Goal: Task Accomplishment & Management: Complete application form

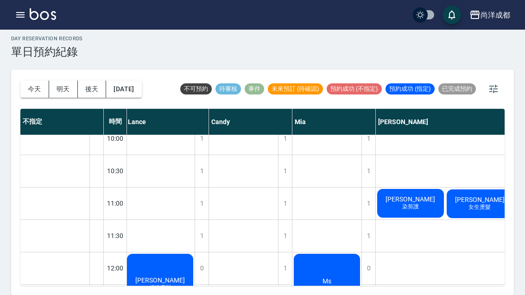
scroll to position [17, 2]
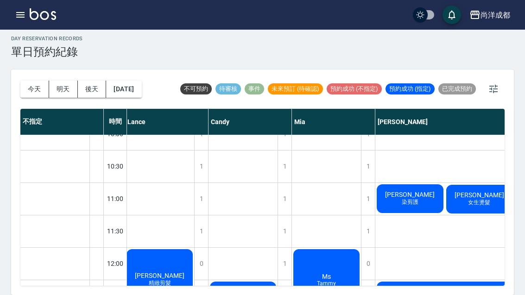
click at [124, 81] on button "[DATE]" at bounding box center [123, 89] width 35 height 17
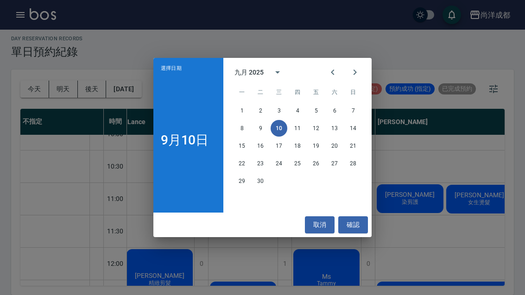
click at [128, 74] on div "選擇日期 9月10日 九月 2025 一 二 三 四 五 六 日 1 2 3 4 5 6 7 8 9 10 11 12 13 14 15 16 17 18 1…" at bounding box center [262, 147] width 525 height 295
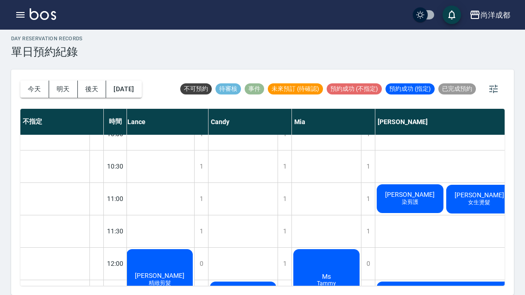
click at [133, 81] on button "[DATE]" at bounding box center [123, 89] width 35 height 17
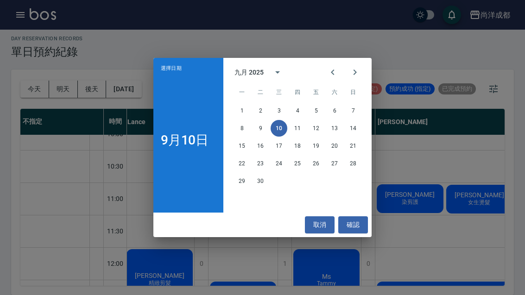
click at [259, 152] on button "16" at bounding box center [260, 146] width 17 height 17
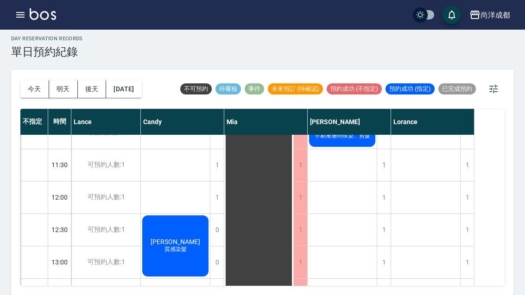
scroll to position [83, 0]
click at [382, 182] on div "1" at bounding box center [384, 198] width 14 height 32
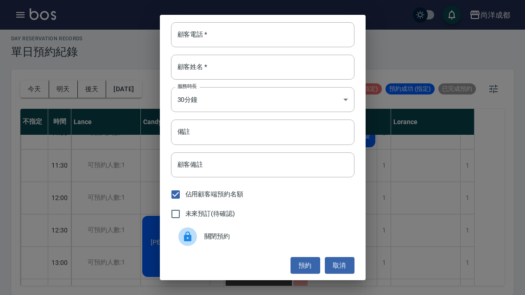
click at [132, 163] on div "顧客電話   * 顧客電話   * 顧客姓名   * 顧客姓名   * 服務時長 30分鐘 1 服務時長 備註 備註 顧客備註 顧客備註 佔用顧客端預約名額 …" at bounding box center [262, 147] width 525 height 295
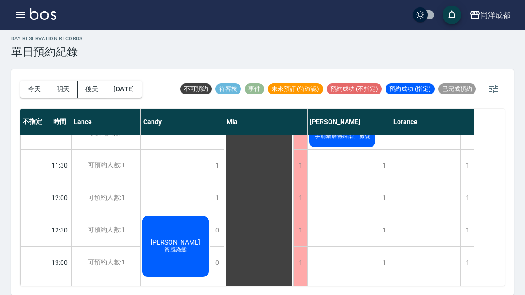
click at [141, 81] on button "2025/09/16" at bounding box center [123, 89] width 35 height 17
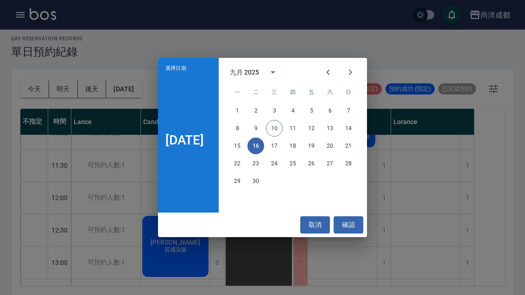
click at [415, 132] on div "選擇日期 9月16日 九月 2025 一 二 三 四 五 六 日 1 2 3 4 5 6 7 8 9 10 11 12 13 14 15 16 17 18 1…" at bounding box center [262, 147] width 525 height 295
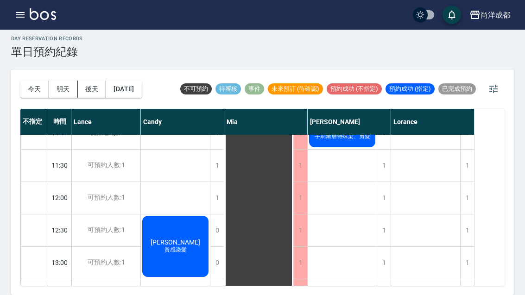
click at [383, 182] on div "1" at bounding box center [384, 198] width 14 height 32
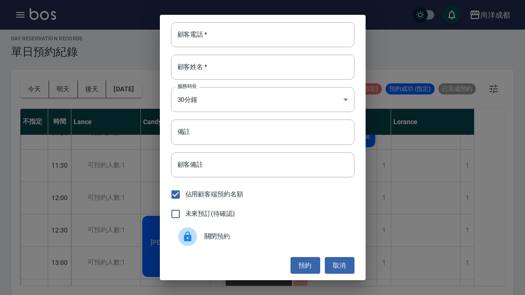
click at [311, 38] on input "顧客電話   *" at bounding box center [263, 34] width 184 height 25
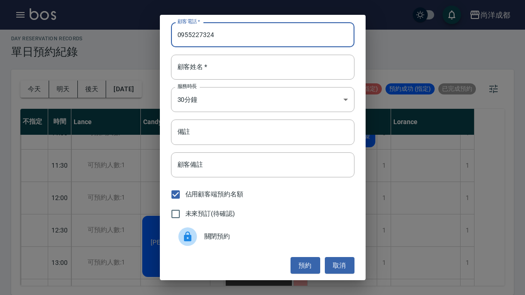
type input "0955227324"
click at [266, 69] on input "顧客姓名   *" at bounding box center [263, 67] width 184 height 25
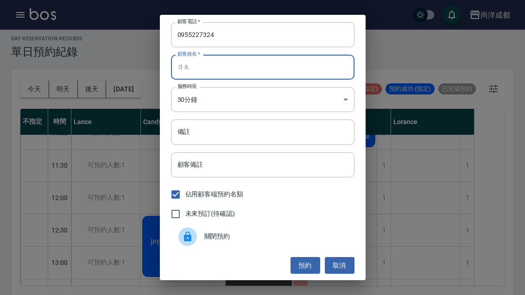
type input "ㄖ"
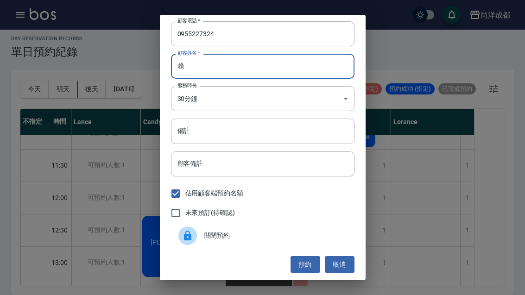
scroll to position [1, 0]
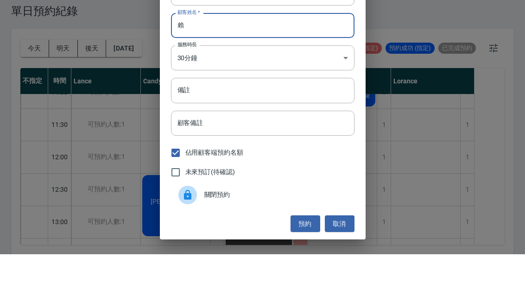
type input "賴"
click at [295, 119] on input "備註" at bounding box center [263, 131] width 184 height 25
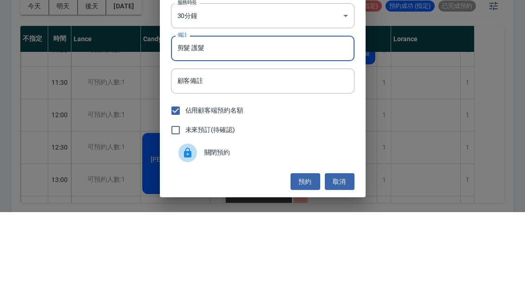
type input "剪髮 護髮"
click at [309, 152] on input "顧客備註" at bounding box center [263, 164] width 184 height 25
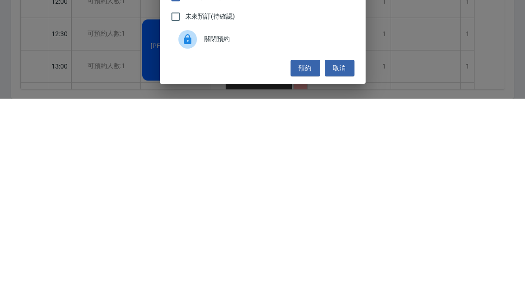
click at [307, 256] on button "預約" at bounding box center [306, 264] width 30 height 17
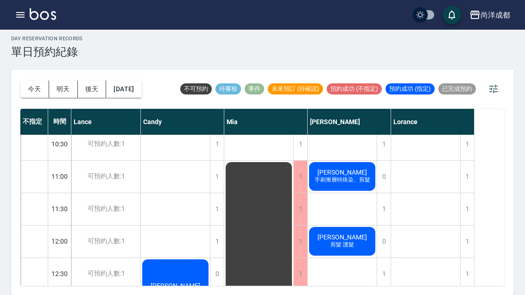
scroll to position [38, 0]
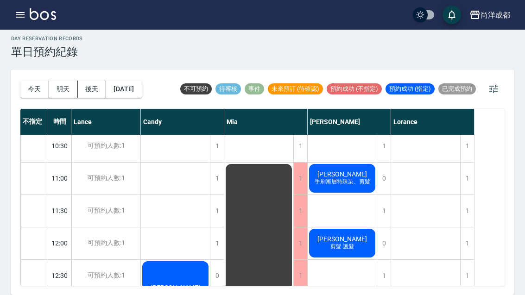
click at [64, 81] on button "明天" at bounding box center [63, 89] width 29 height 17
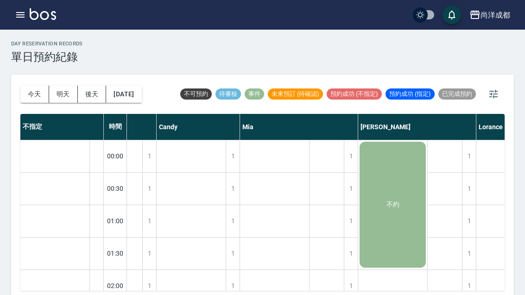
click at [32, 92] on button "今天" at bounding box center [34, 94] width 29 height 17
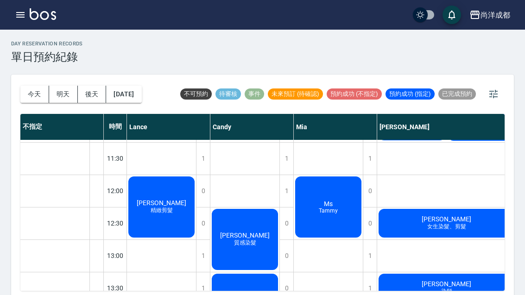
scroll to position [96, 0]
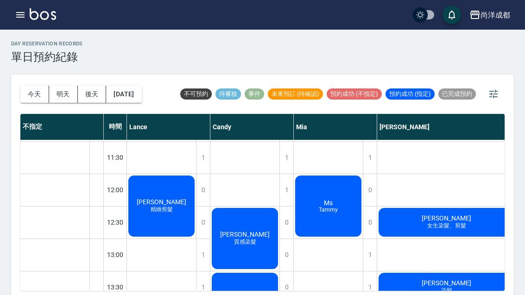
click at [68, 98] on button "明天" at bounding box center [63, 94] width 29 height 17
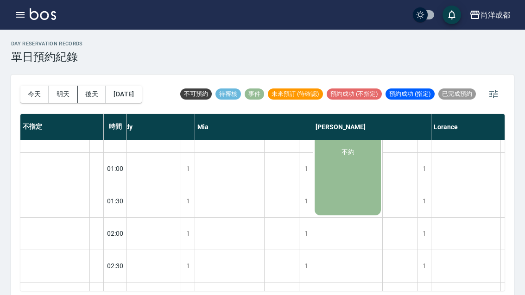
scroll to position [-15, 115]
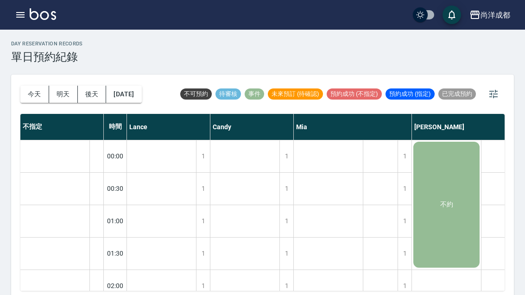
click at [58, 96] on button "明天" at bounding box center [63, 94] width 29 height 17
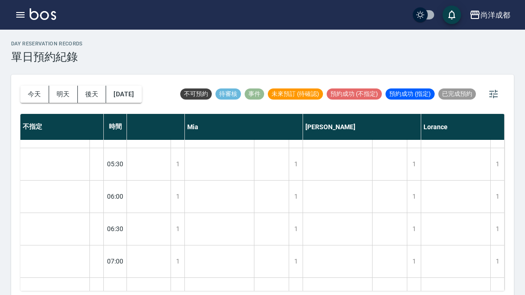
scroll to position [330, 110]
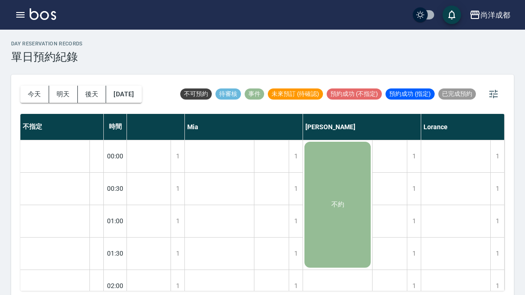
scroll to position [0, 109]
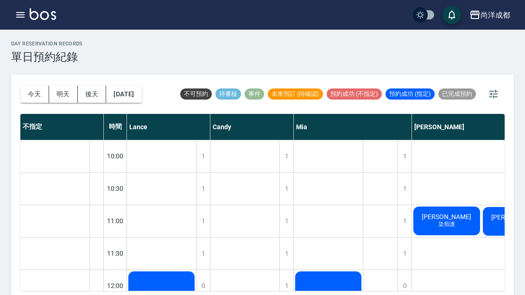
scroll to position [153, 74]
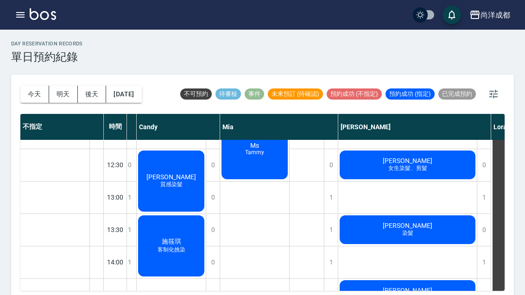
click at [66, 97] on button "明天" at bounding box center [63, 94] width 29 height 17
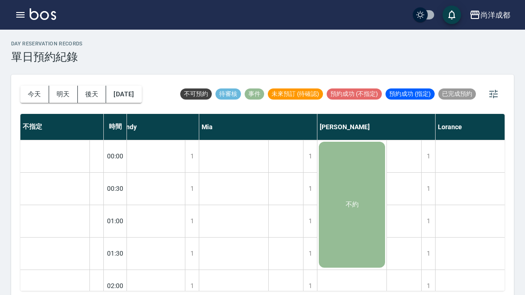
scroll to position [-1, 95]
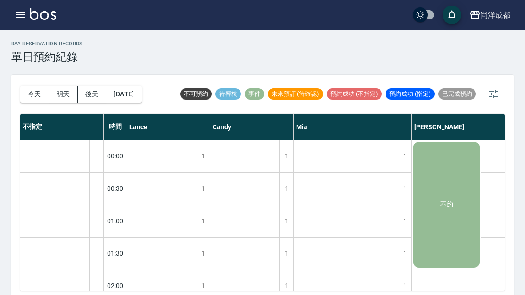
click at [121, 101] on button "[DATE]" at bounding box center [123, 94] width 35 height 17
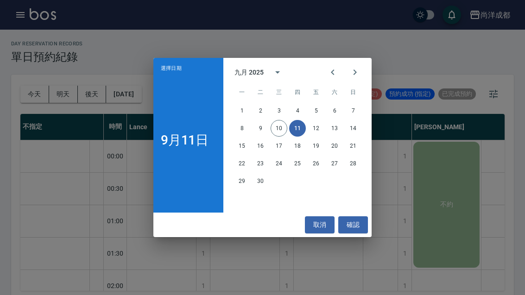
click at [329, 134] on button "13" at bounding box center [334, 128] width 17 height 17
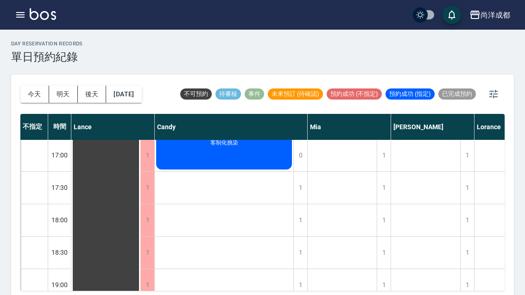
scroll to position [455, 0]
click at [95, 94] on button "後天" at bounding box center [92, 94] width 29 height 17
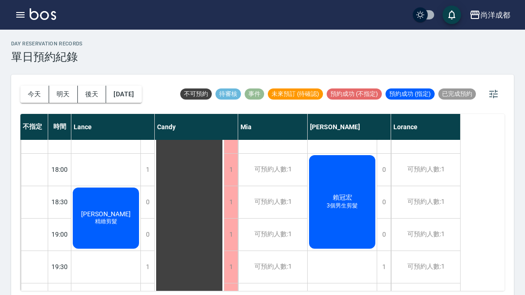
click at [59, 102] on button "明天" at bounding box center [63, 94] width 29 height 17
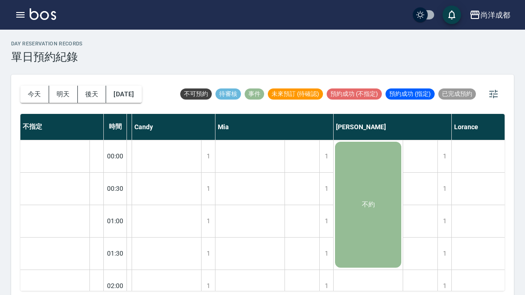
scroll to position [0, 79]
click at [52, 90] on button "明天" at bounding box center [63, 94] width 29 height 17
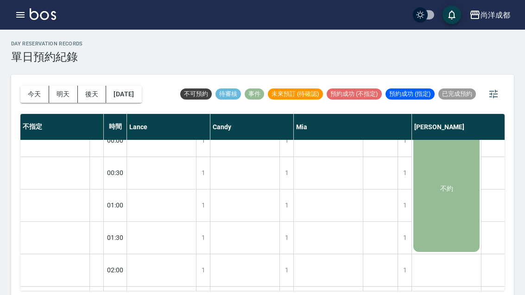
scroll to position [17, 0]
click at [33, 95] on button "今天" at bounding box center [34, 94] width 29 height 17
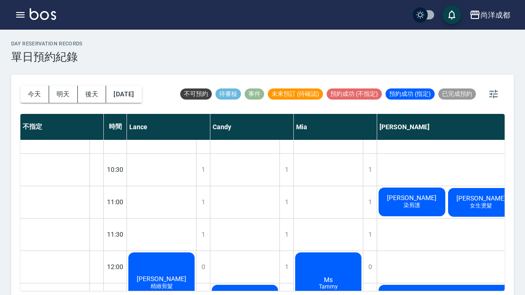
click at [56, 96] on button "明天" at bounding box center [63, 94] width 29 height 17
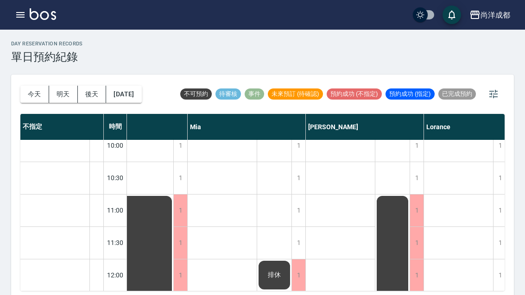
scroll to position [661, 106]
click at [89, 93] on button "後天" at bounding box center [92, 94] width 29 height 17
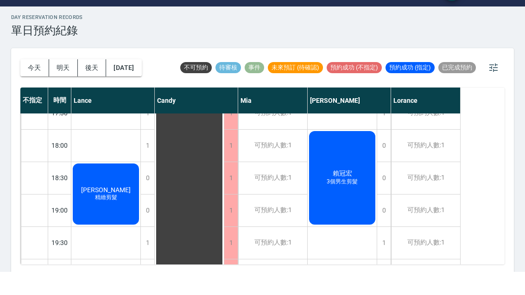
scroll to position [2, 0]
